Goal: Book appointment/travel/reservation

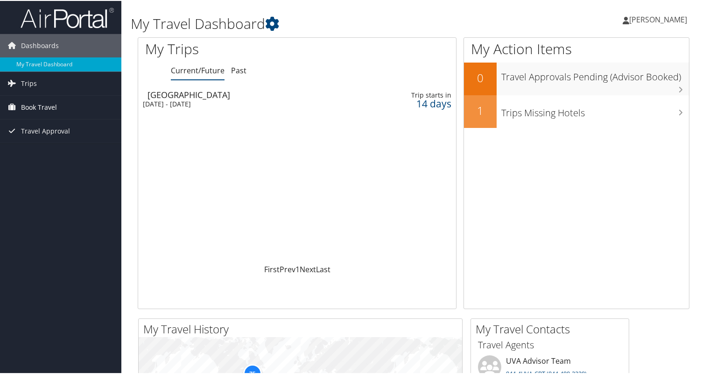
click at [50, 103] on span "Book Travel" at bounding box center [39, 106] width 36 height 23
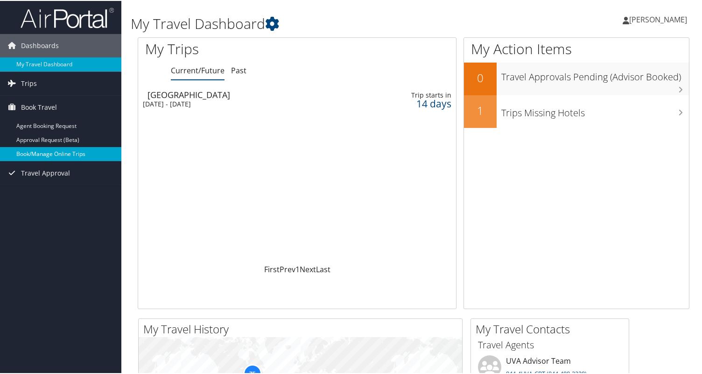
click at [54, 151] on link "Book/Manage Online Trips" at bounding box center [60, 153] width 121 height 14
